Goal: Find specific page/section: Find specific page/section

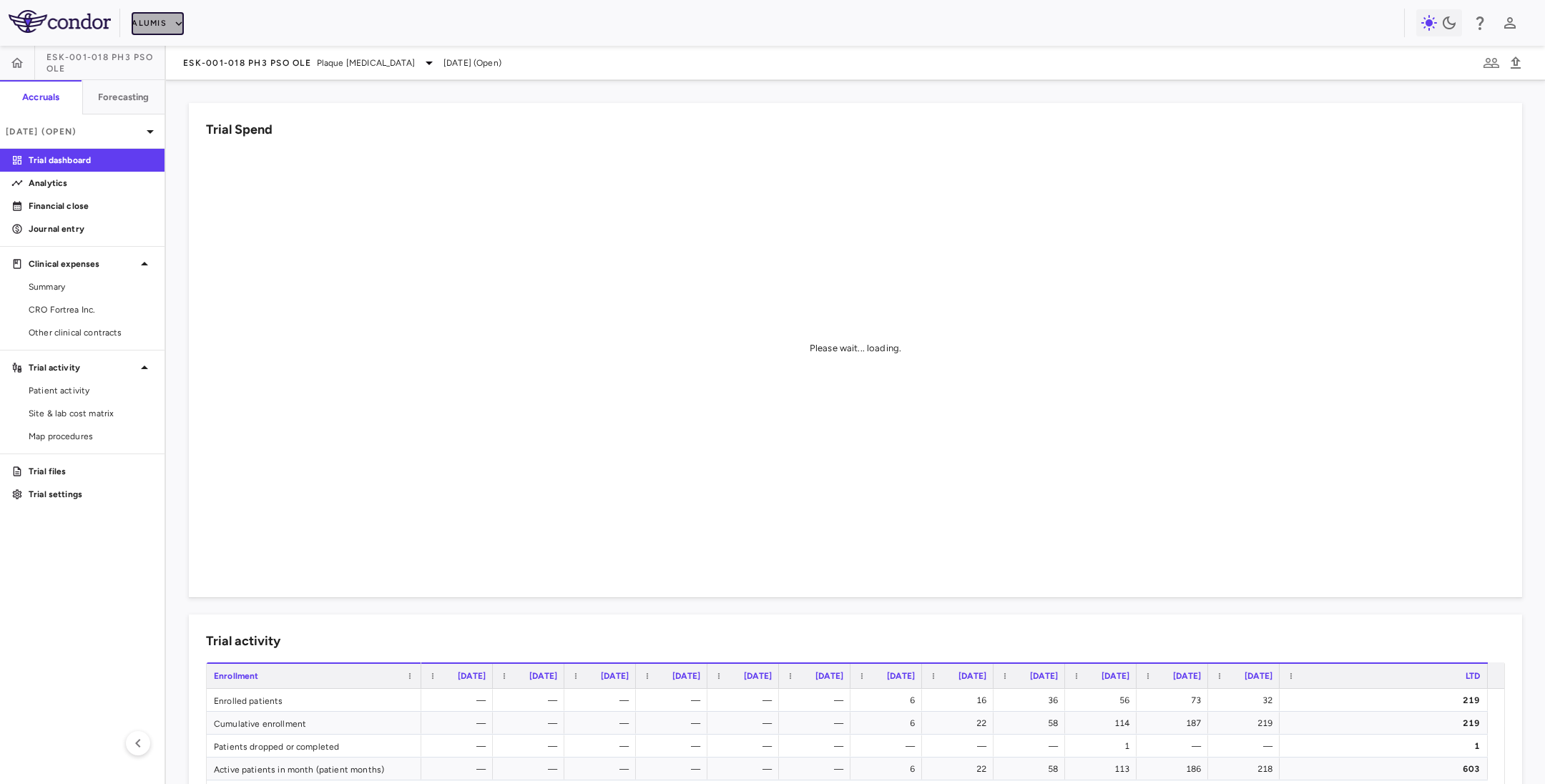
click at [153, 18] on button "Alumis" at bounding box center [158, 23] width 52 height 23
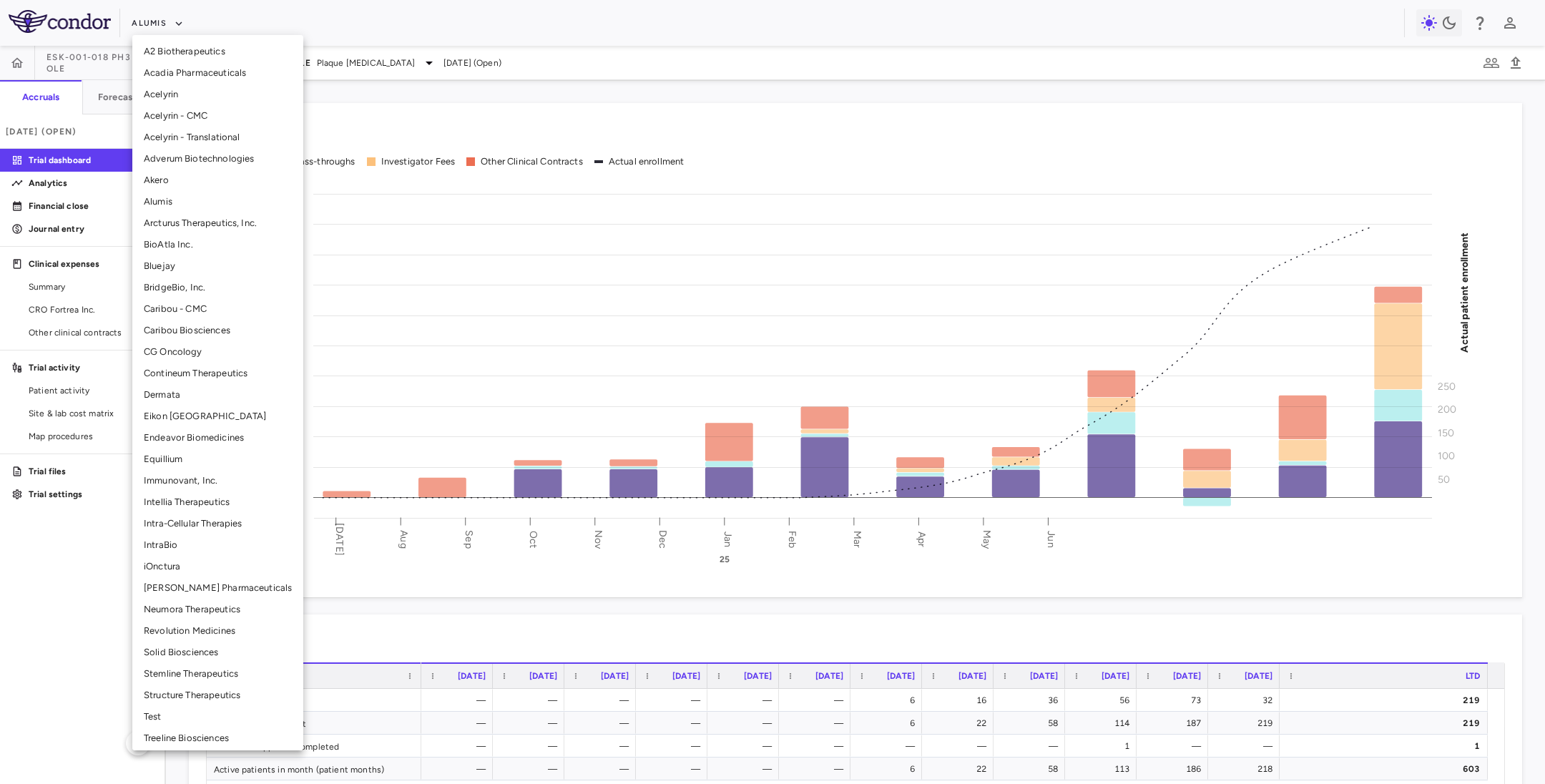
scroll to position [68, 0]
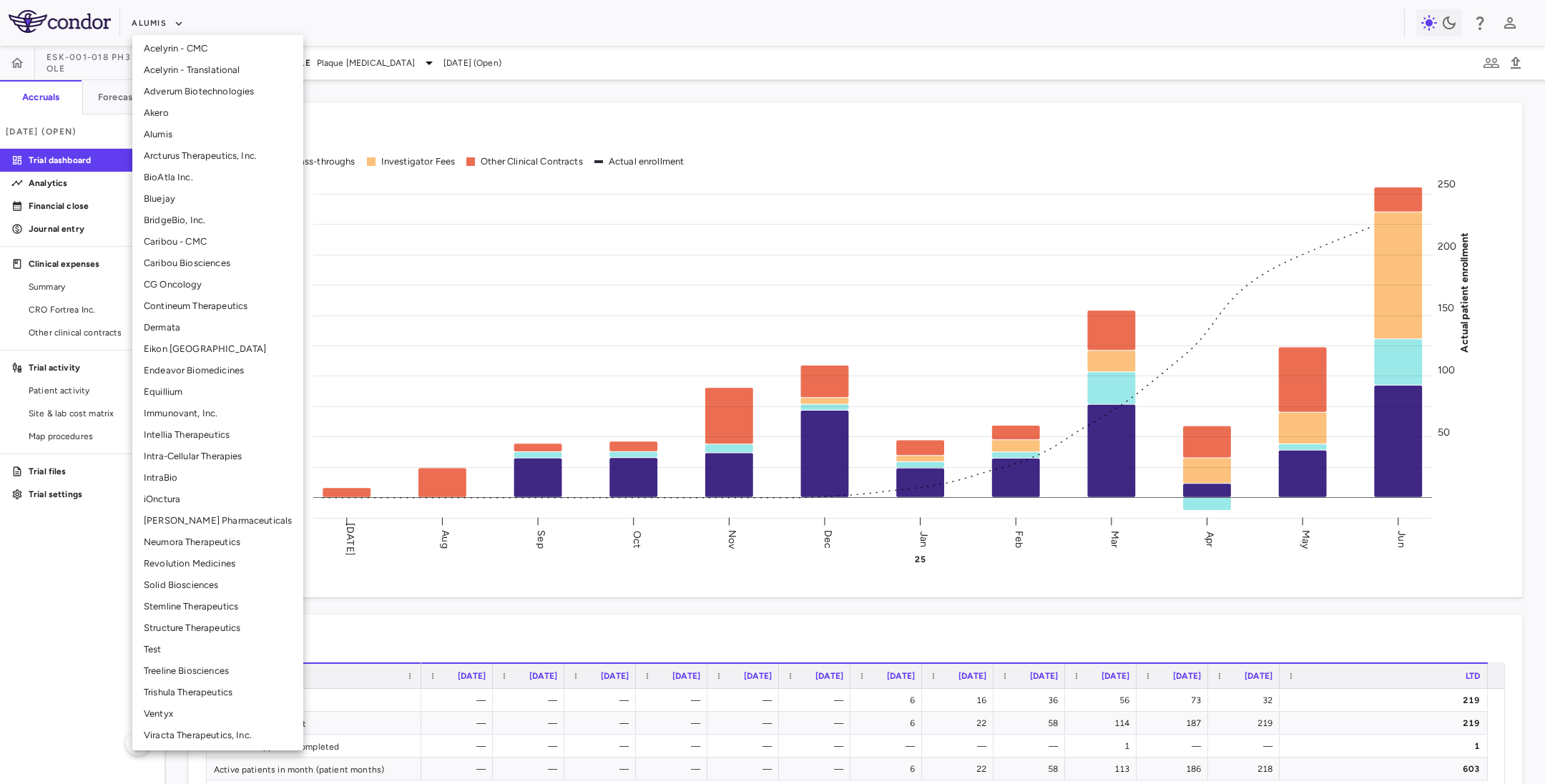
click at [181, 607] on li "Stemline Therapeutics" at bounding box center [218, 606] width 171 height 21
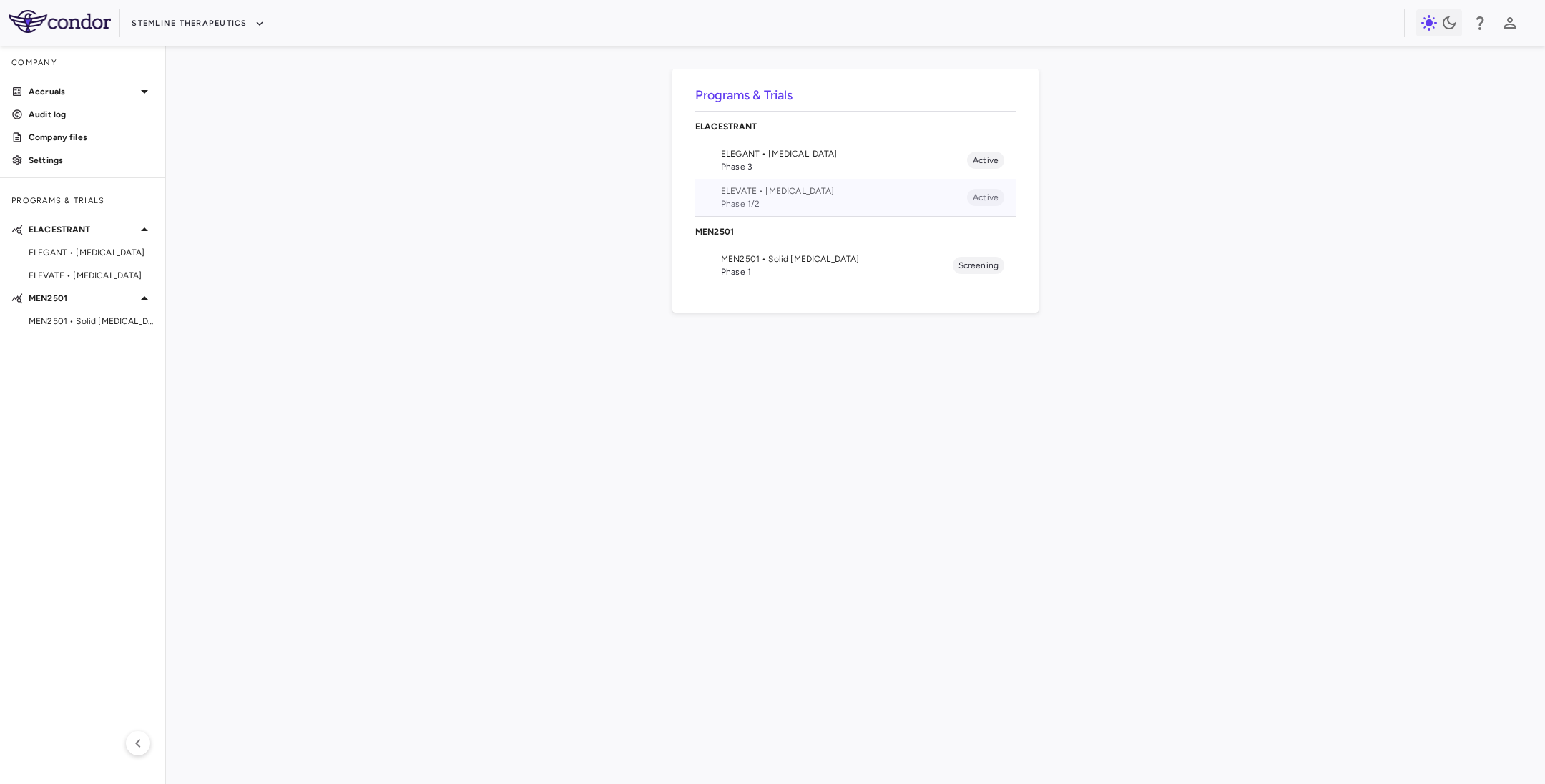
click at [762, 192] on span "ELEVATE • [MEDICAL_DATA]" at bounding box center [843, 191] width 246 height 13
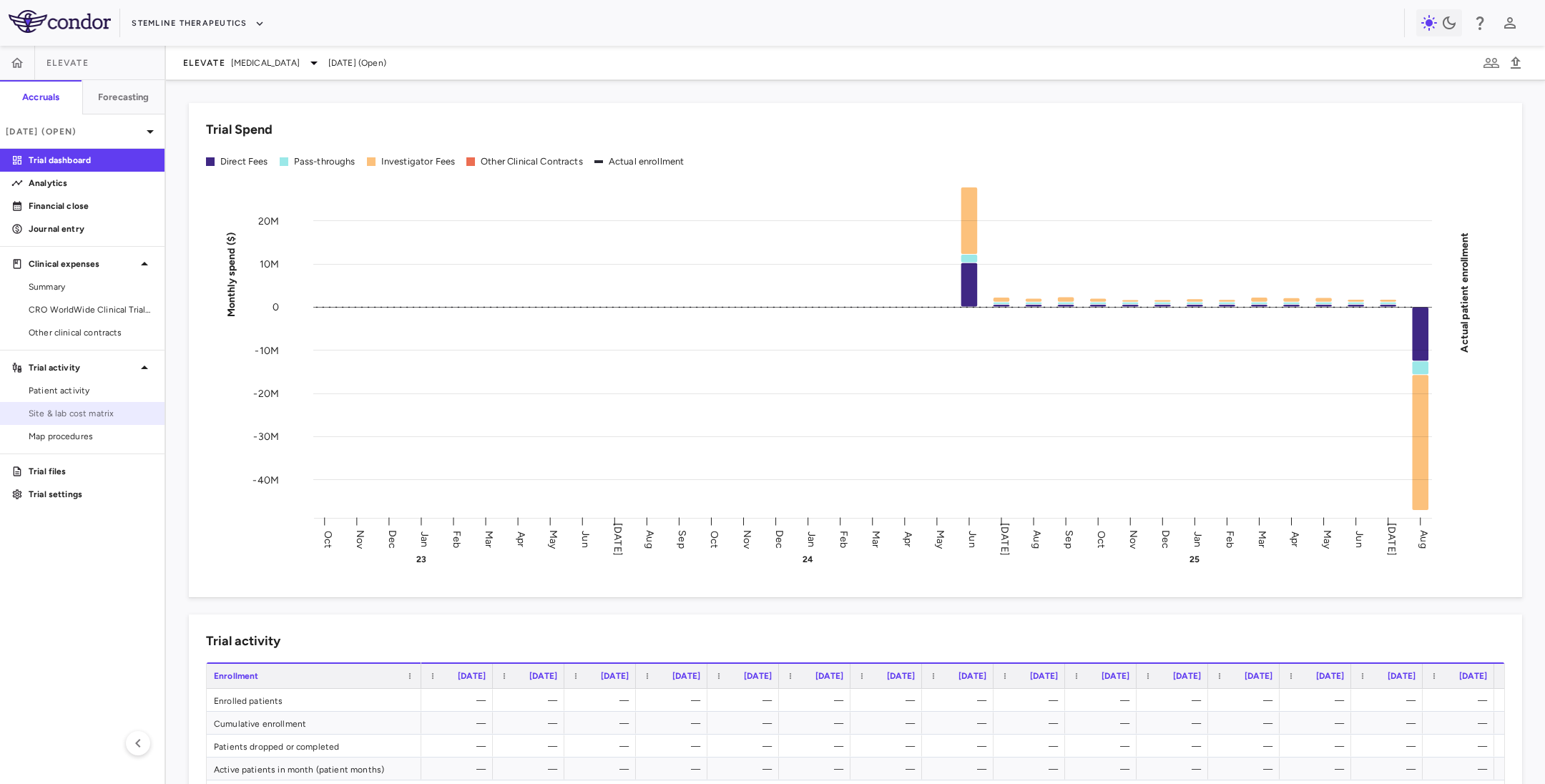
click at [72, 413] on span "Site & lab cost matrix" at bounding box center [90, 413] width 124 height 13
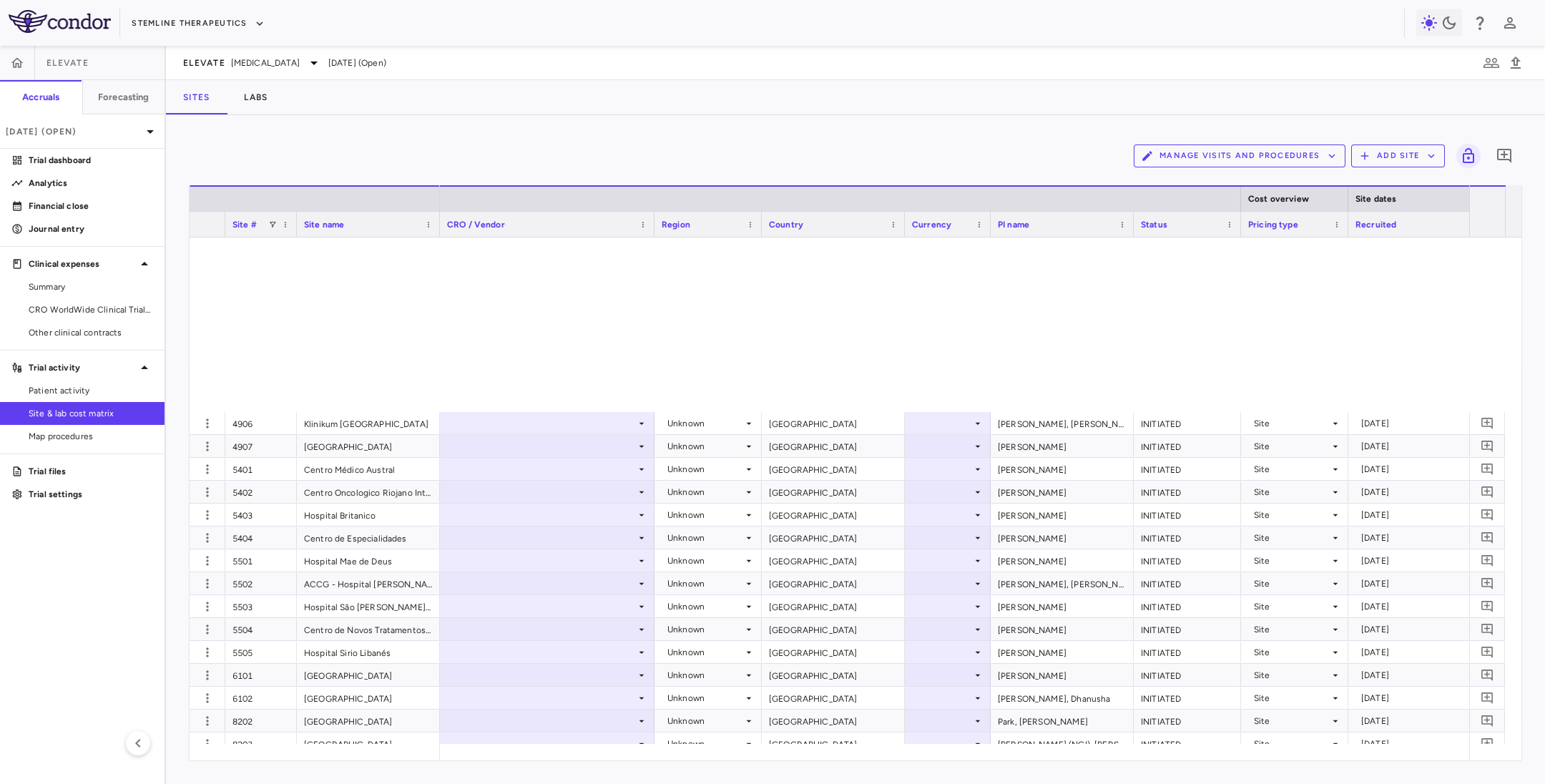
scroll to position [2354, 0]
